Goal: Information Seeking & Learning: Find specific fact

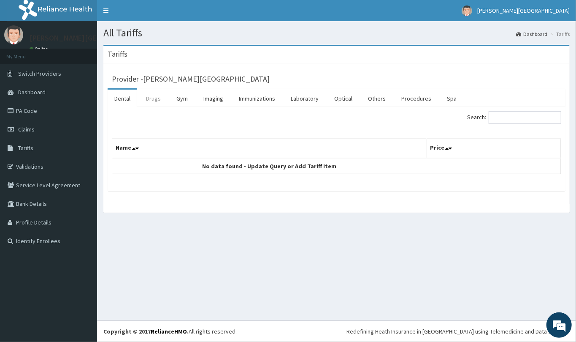
click at [157, 102] on link "Drugs" at bounding box center [153, 99] width 28 height 18
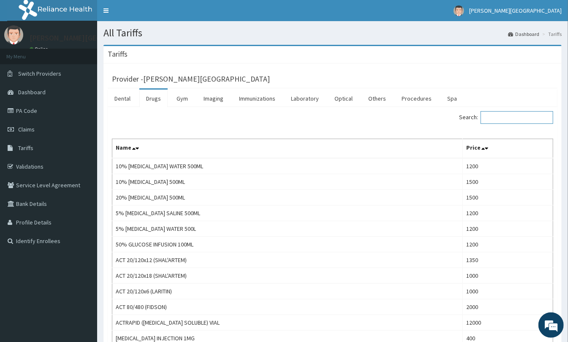
click at [522, 120] on input "Search:" at bounding box center [517, 117] width 73 height 13
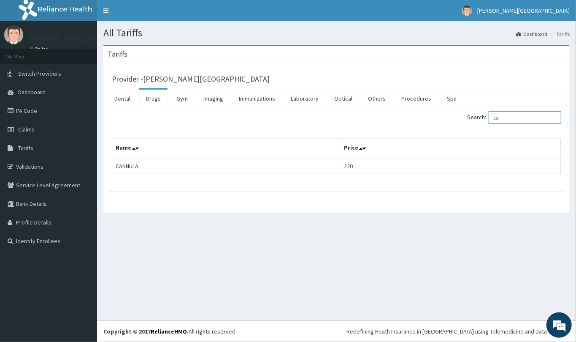
type input "c"
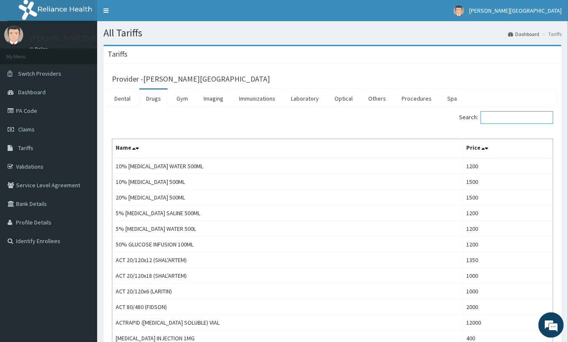
click at [495, 119] on input "Search:" at bounding box center [517, 117] width 73 height 13
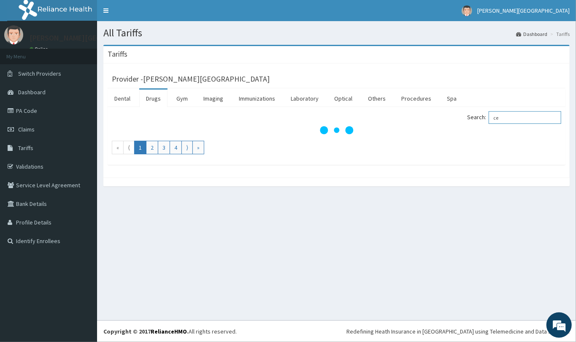
type input "c"
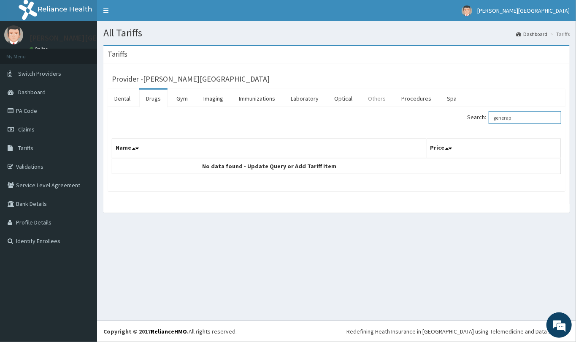
type input "generap"
click at [378, 100] on link "Others" at bounding box center [376, 99] width 31 height 18
click at [512, 119] on input "Search:" at bounding box center [525, 117] width 73 height 13
type input "general"
click at [426, 100] on link "Procedures" at bounding box center [416, 99] width 43 height 18
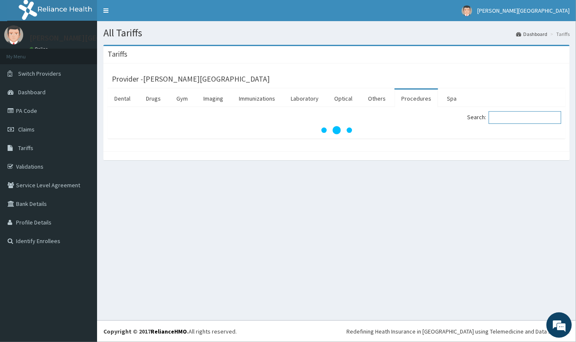
click at [507, 115] on input "Search:" at bounding box center [525, 117] width 73 height 13
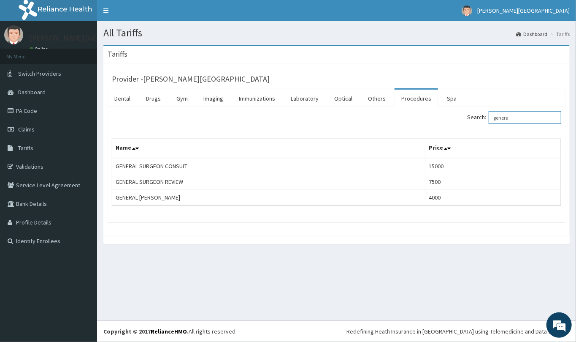
click at [524, 117] on input "genera" at bounding box center [525, 117] width 73 height 13
type input "g"
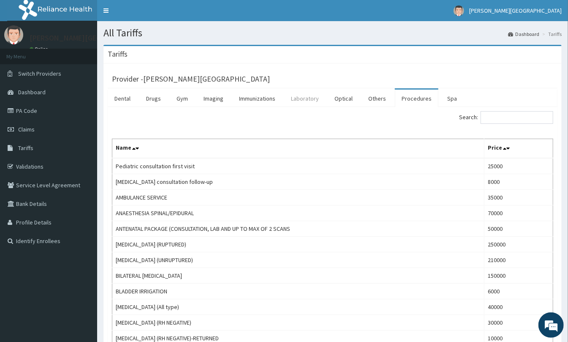
click at [301, 101] on link "Laboratory" at bounding box center [304, 99] width 41 height 18
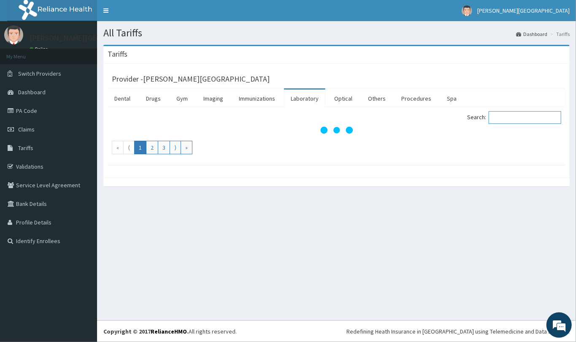
click at [522, 119] on input "Search:" at bounding box center [525, 117] width 73 height 13
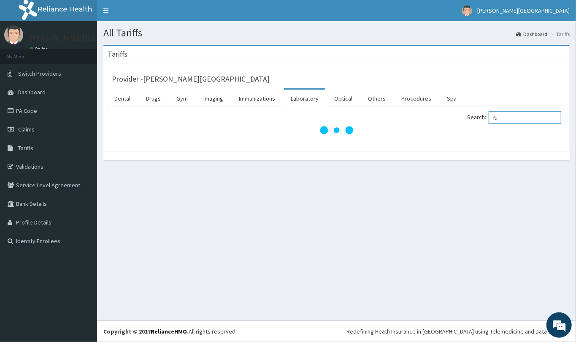
type input "f"
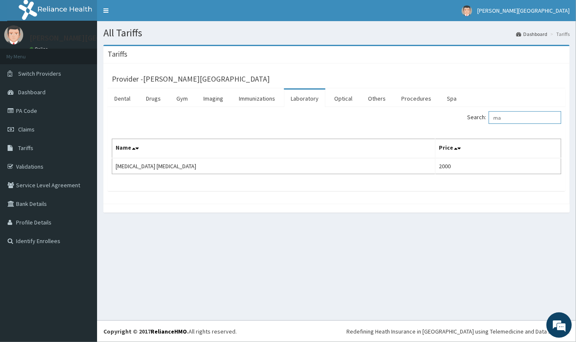
type input "m"
type input "r"
type input "p"
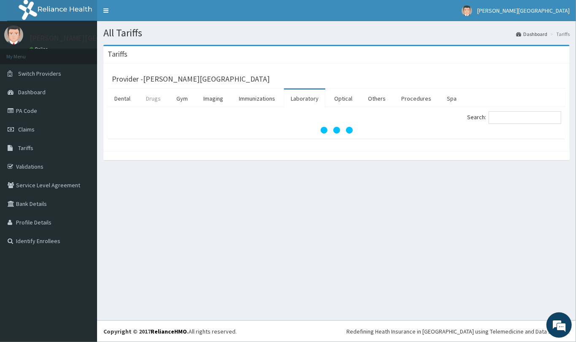
click at [152, 100] on link "Drugs" at bounding box center [153, 99] width 28 height 18
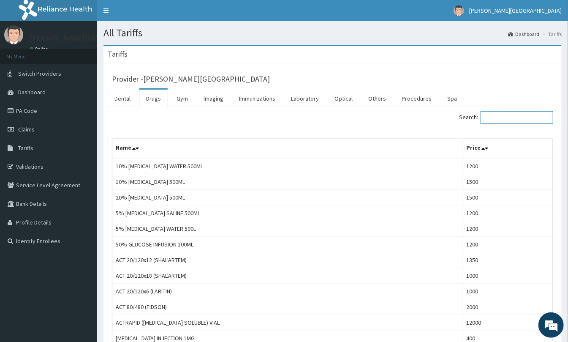
click at [526, 120] on input "Search:" at bounding box center [517, 117] width 73 height 13
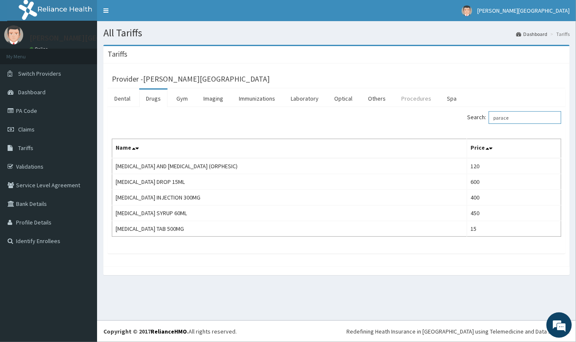
type input "parace"
click at [411, 97] on link "Procedures" at bounding box center [416, 99] width 43 height 18
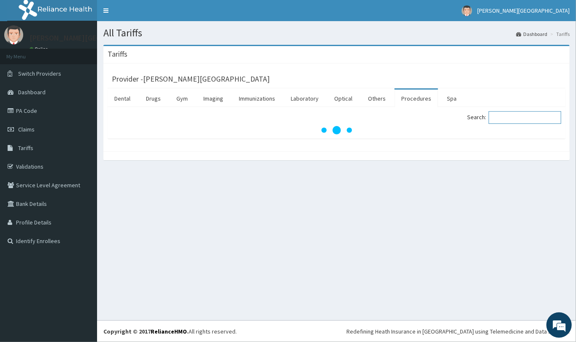
click at [502, 115] on input "Search:" at bounding box center [525, 117] width 73 height 13
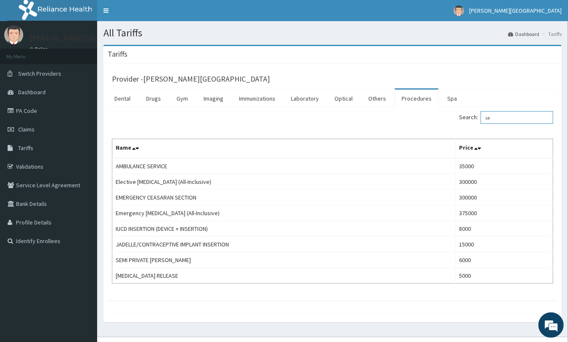
click at [514, 122] on input "se" at bounding box center [517, 117] width 73 height 13
type input "s"
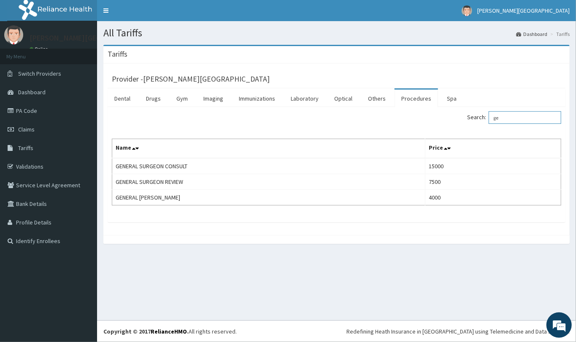
type input "g"
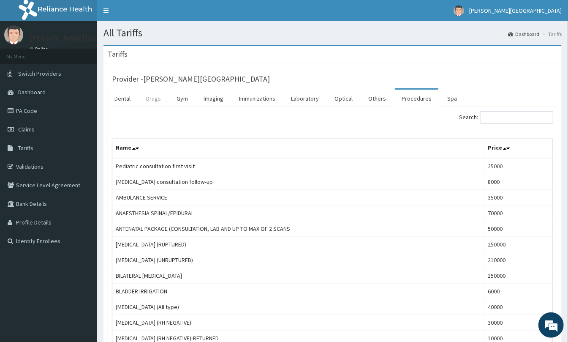
click at [154, 99] on link "Drugs" at bounding box center [153, 99] width 28 height 18
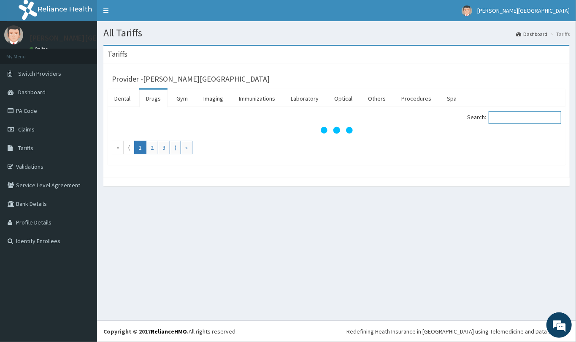
click at [504, 117] on input "Search:" at bounding box center [525, 117] width 73 height 13
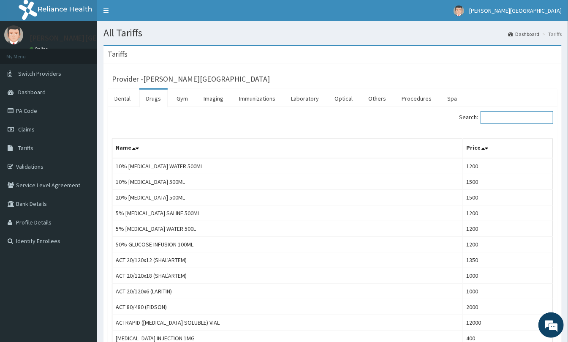
click at [500, 116] on input "Search:" at bounding box center [517, 117] width 73 height 13
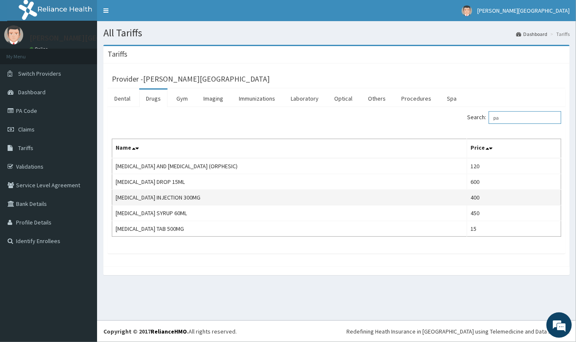
type input "p"
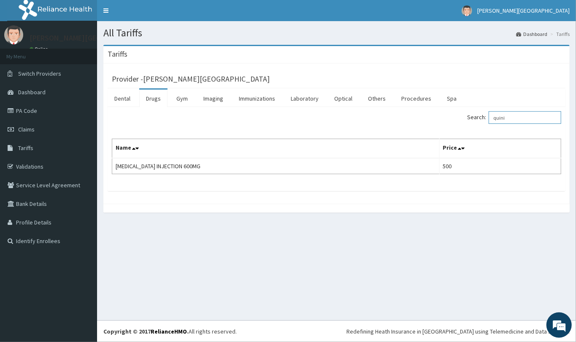
click at [526, 115] on input "quini" at bounding box center [525, 117] width 73 height 13
type input "q"
click at [522, 117] on input "[PERSON_NAME]" at bounding box center [525, 117] width 73 height 13
type input "c"
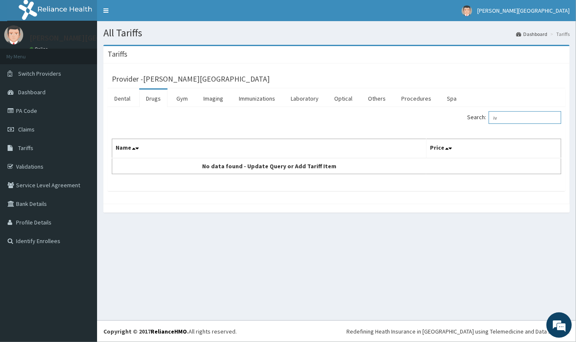
type input "i"
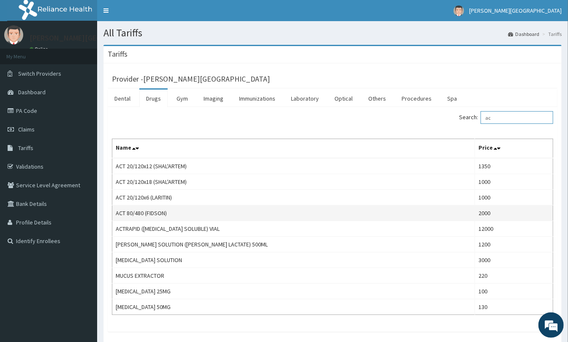
type input "a"
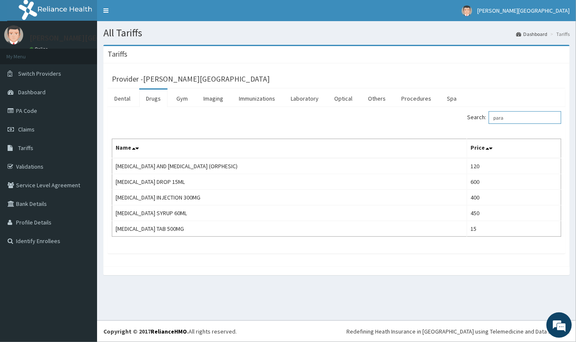
click at [519, 113] on input "para" at bounding box center [525, 117] width 73 height 13
type input "p"
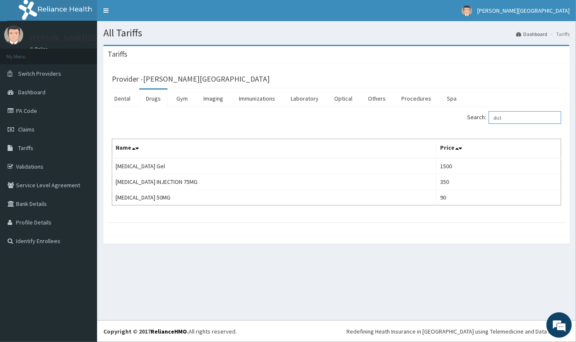
click at [510, 117] on input "dicl" at bounding box center [525, 117] width 73 height 13
type input "d"
click at [521, 115] on input "[PERSON_NAME]" at bounding box center [525, 117] width 73 height 13
type input "l"
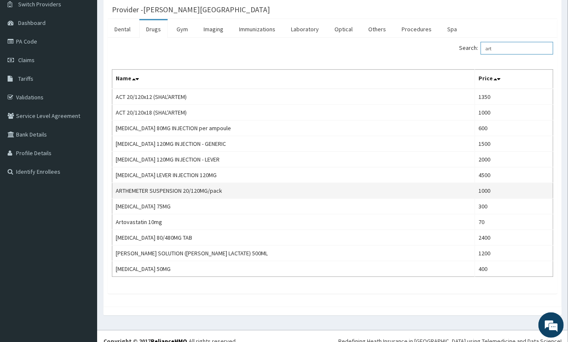
scroll to position [81, 0]
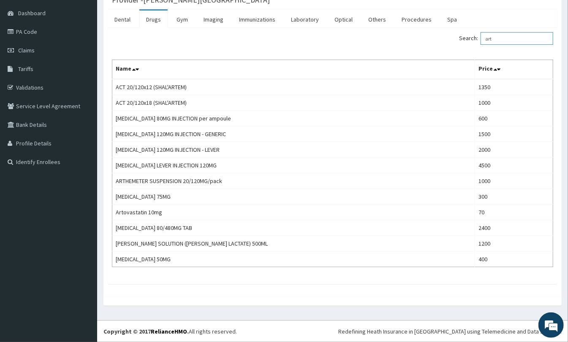
type input "art"
